Goal: Task Accomplishment & Management: Use online tool/utility

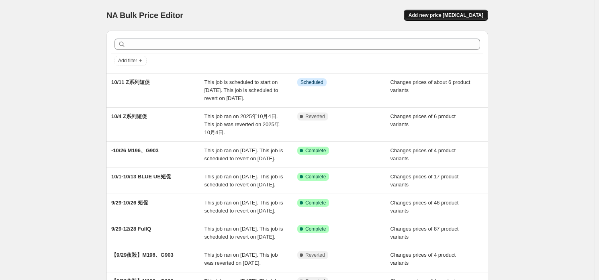
click at [460, 11] on button "Add new price [MEDICAL_DATA]" at bounding box center [446, 15] width 84 height 11
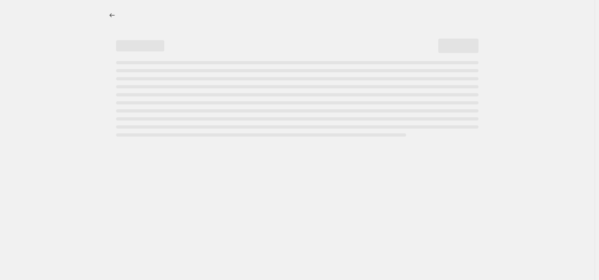
select select "percentage"
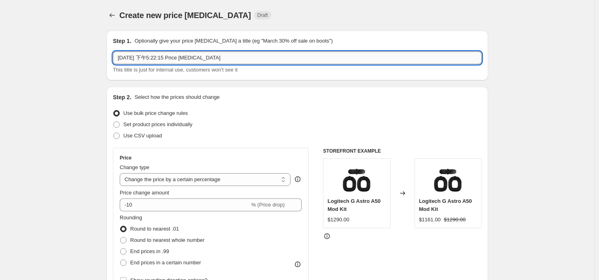
click at [250, 59] on input "2025年10月8日 下午5:22:15 Price change job" at bounding box center [297, 57] width 369 height 13
type input "10/6-10/26 Combo Touch短促"
click at [184, 127] on span "Set product prices individually" at bounding box center [157, 124] width 69 height 6
click at [114, 122] on input "Set product prices individually" at bounding box center [113, 121] width 0 height 0
radio input "true"
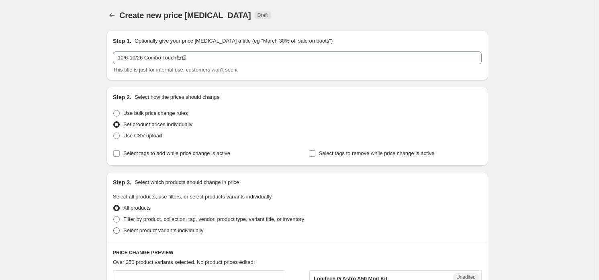
click at [164, 233] on span "Select product variants individually" at bounding box center [163, 231] width 80 height 6
click at [114, 228] on input "Select product variants individually" at bounding box center [113, 228] width 0 height 0
radio input "true"
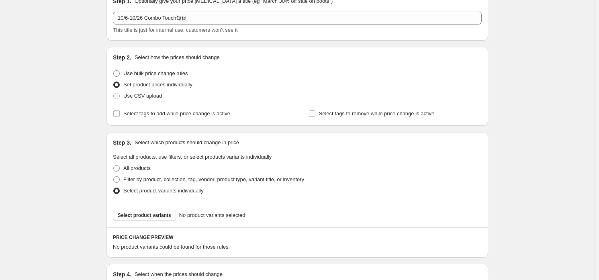
scroll to position [120, 0]
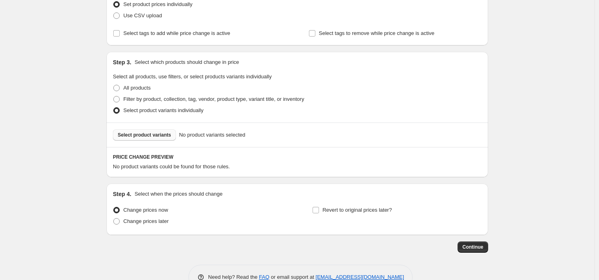
click at [162, 136] on span "Select product variants" at bounding box center [144, 135] width 53 height 6
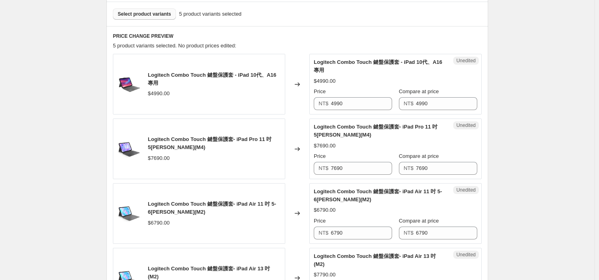
scroll to position [281, 0]
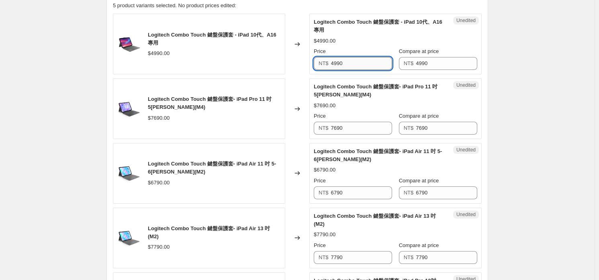
click at [375, 62] on input "4990" at bounding box center [362, 63] width 62 height 13
paste input "3,"
click at [365, 84] on span "Logitech Combo Touch 鍵盤保護套- iPad Pro 11 吋 5代 (M4)" at bounding box center [376, 91] width 124 height 14
click at [359, 61] on input "4990" at bounding box center [362, 63] width 62 height 13
type input "3990"
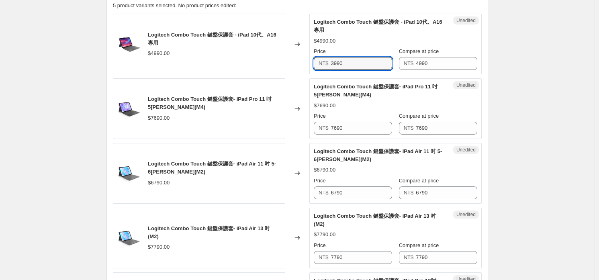
click at [364, 88] on span "Logitech Combo Touch 鍵盤保護套- iPad Pro 11 吋 5代 (M4)" at bounding box center [376, 91] width 124 height 14
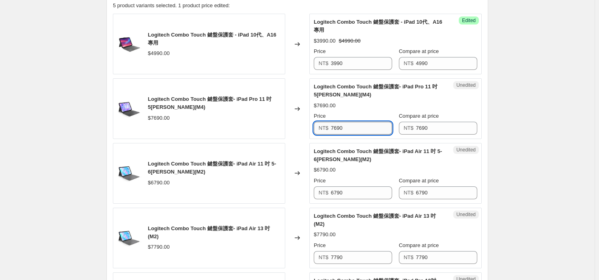
click at [373, 129] on input "7690" at bounding box center [362, 128] width 62 height 13
type input "5990"
click at [391, 166] on div "$6790.00" at bounding box center [396, 170] width 164 height 8
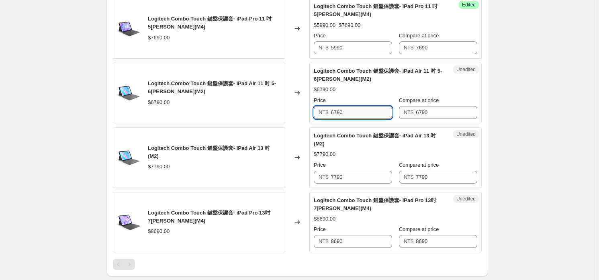
click at [355, 118] on div "Unedited Logitech Combo Touch 鍵盤保護套- iPad Air 11 吋 5-6代 (M2) $6790.00 Price NT$…" at bounding box center [396, 93] width 172 height 61
type input "5990"
click at [360, 118] on div "Success Edited Logitech Combo Touch 鍵盤保護套- iPad Air 11 吋 5-6代 (M2) $5990.00 $67…" at bounding box center [396, 93] width 172 height 61
click at [374, 167] on div "Price" at bounding box center [353, 165] width 78 height 8
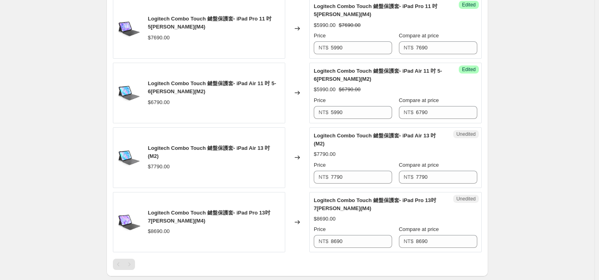
click at [357, 184] on div "Unedited Logitech Combo Touch 鍵盤保護套- iPad Air 13 吋 (M2) $7790.00 Price NT$ 7790…" at bounding box center [396, 157] width 172 height 61
click at [359, 178] on input "7790" at bounding box center [362, 177] width 62 height 13
type input "6490"
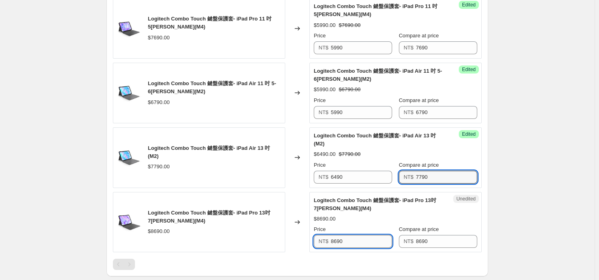
click at [351, 237] on input "8690" at bounding box center [362, 241] width 62 height 13
type input "6490"
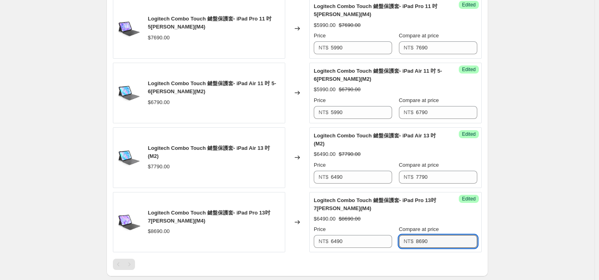
click at [360, 213] on div "Logitech Combo Touch 鍵盤保護套- iPad Pro 13吋 7代 (M4) $6490.00 $8690.00 Price NT$ 64…" at bounding box center [396, 223] width 164 height 52
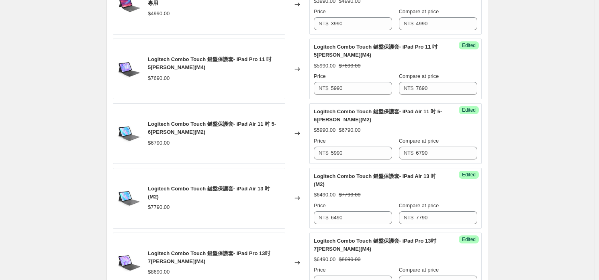
scroll to position [482, 0]
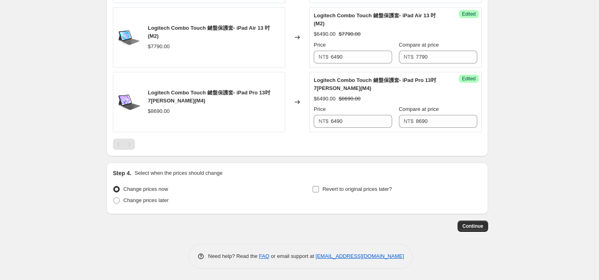
click at [366, 191] on span "Revert to original prices later?" at bounding box center [358, 189] width 70 height 6
click at [319, 191] on input "Revert to original prices later?" at bounding box center [316, 189] width 6 height 6
checkbox input "true"
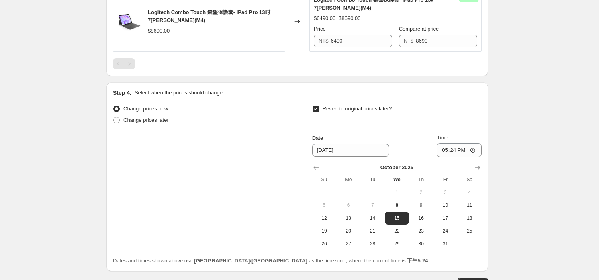
scroll to position [602, 0]
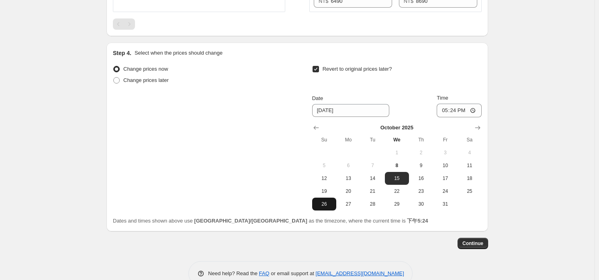
click at [330, 206] on span "26" at bounding box center [325, 204] width 18 height 6
type input "10/26/2025"
click at [456, 110] on input "17:24" at bounding box center [459, 111] width 45 height 14
type input "23:59"
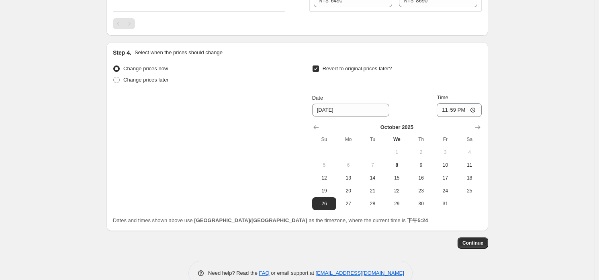
scroll to position [619, 0]
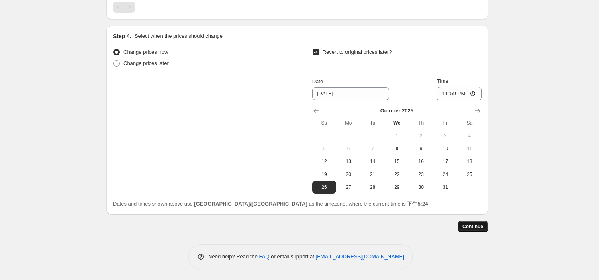
click at [468, 224] on span "Continue" at bounding box center [473, 227] width 21 height 6
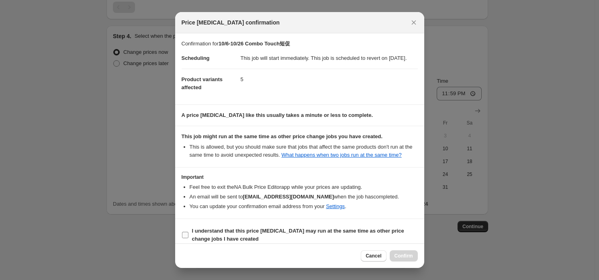
scroll to position [15, 0]
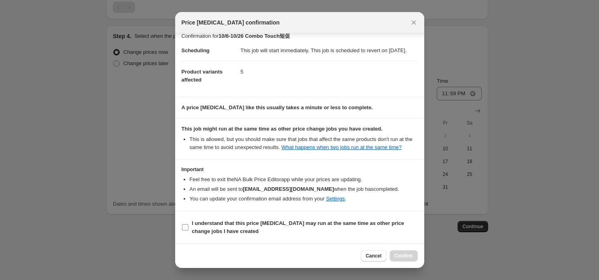
click at [305, 224] on b "I understand that this price change job may run at the same time as other price…" at bounding box center [298, 227] width 212 height 14
click at [189, 224] on input "I understand that this price change job may run at the same time as other price…" at bounding box center [185, 227] width 6 height 6
checkbox input "true"
click at [396, 253] on button "Confirm" at bounding box center [404, 255] width 28 height 11
